Goal: Transaction & Acquisition: Purchase product/service

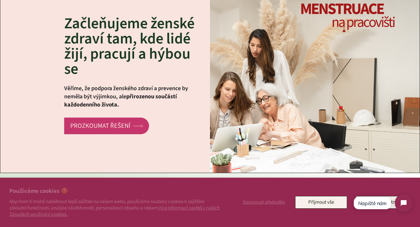
click at [118, 128] on link "PROZKOUMAT ŘEŠENÍ arrow Created with Sketch." at bounding box center [106, 126] width 85 height 17
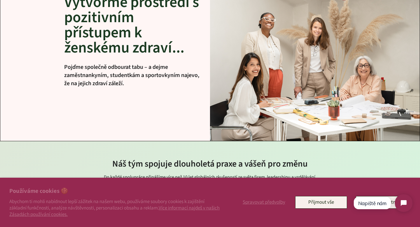
scroll to position [92, 0]
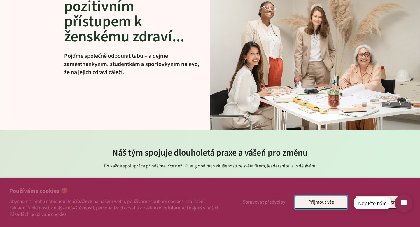
click at [323, 204] on button "Přijmout vše" at bounding box center [321, 202] width 52 height 12
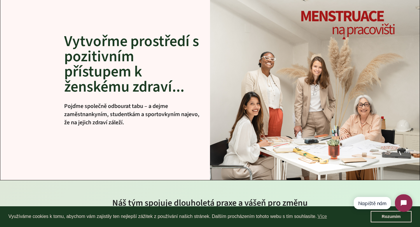
scroll to position [0, 0]
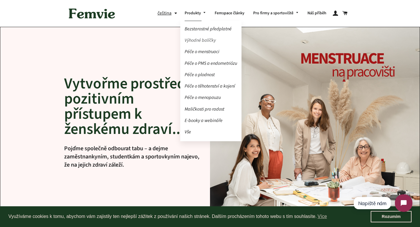
click at [196, 38] on link "Výhodné balíčky" at bounding box center [210, 40] width 61 height 10
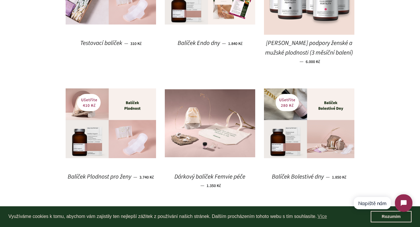
scroll to position [381, 0]
